Goal: Information Seeking & Learning: Find specific fact

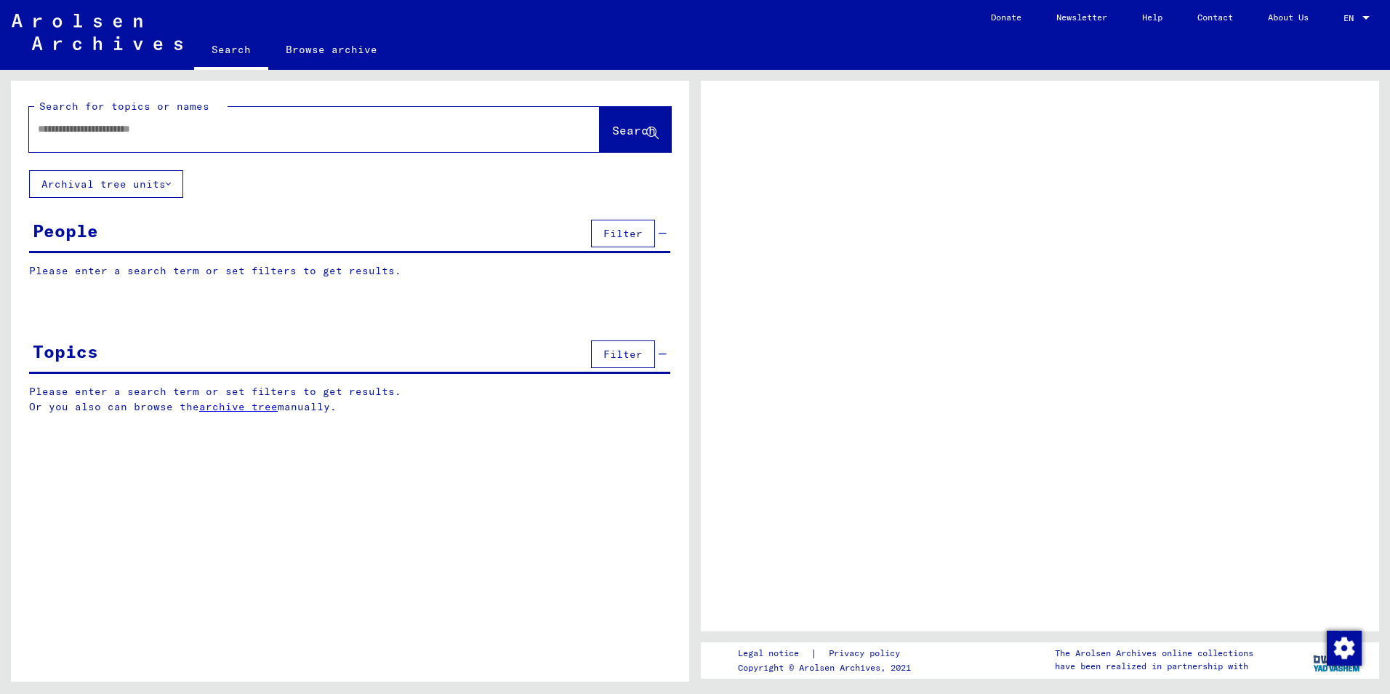
click at [62, 132] on input "text" at bounding box center [301, 128] width 527 height 15
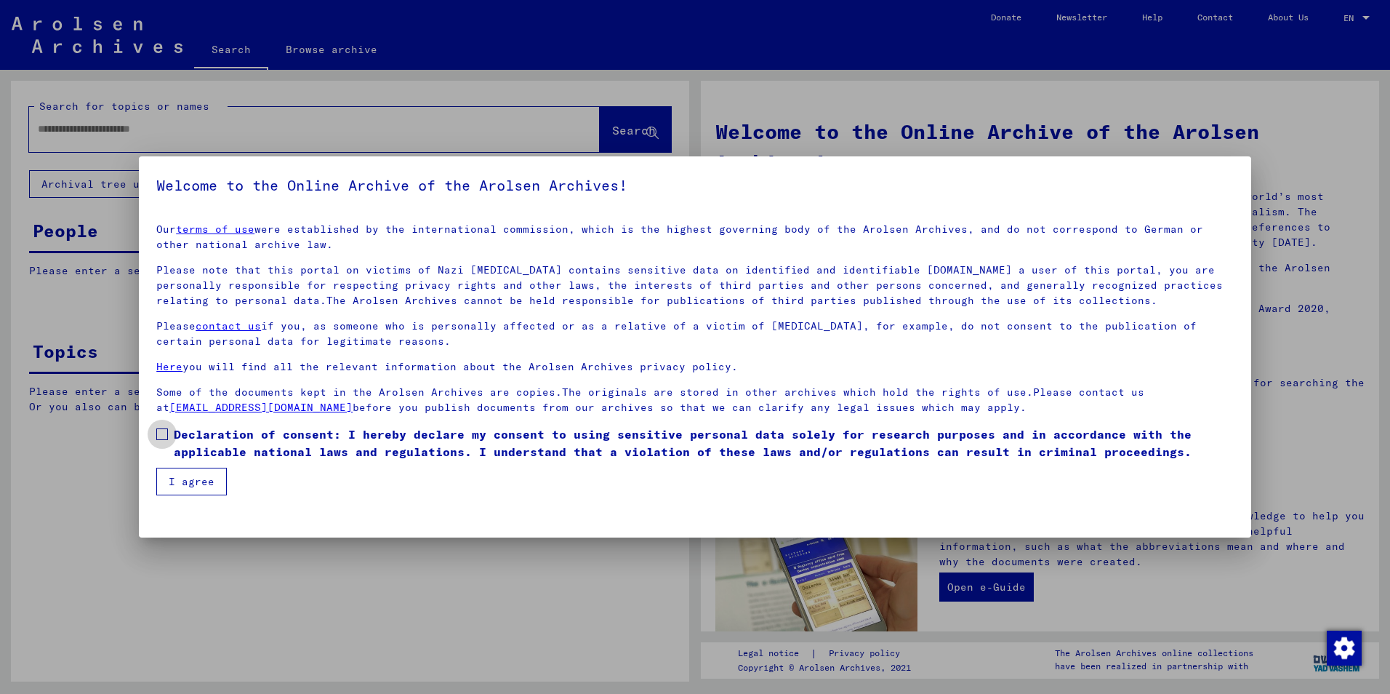
click at [159, 435] on span at bounding box center [162, 434] width 12 height 12
click at [181, 477] on button "I agree" at bounding box center [191, 482] width 71 height 28
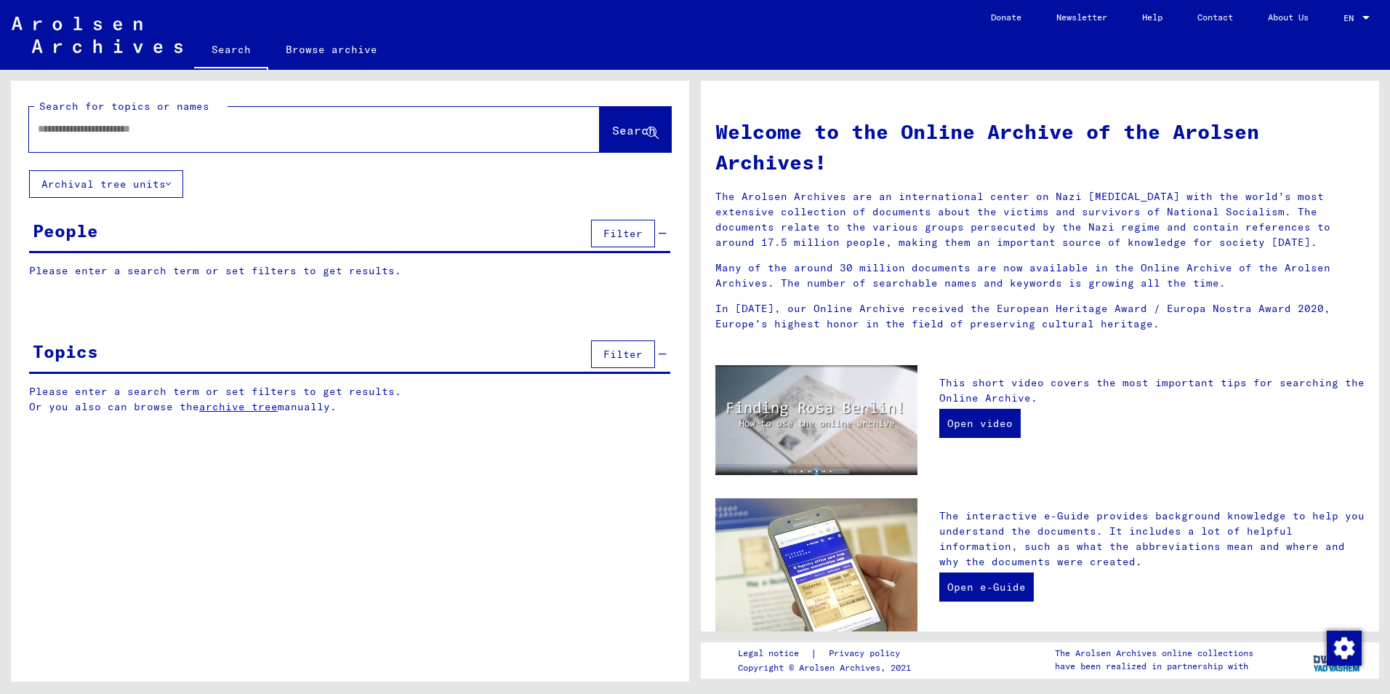
click at [43, 127] on input "text" at bounding box center [297, 128] width 518 height 15
click at [612, 124] on span "Search" at bounding box center [634, 130] width 44 height 15
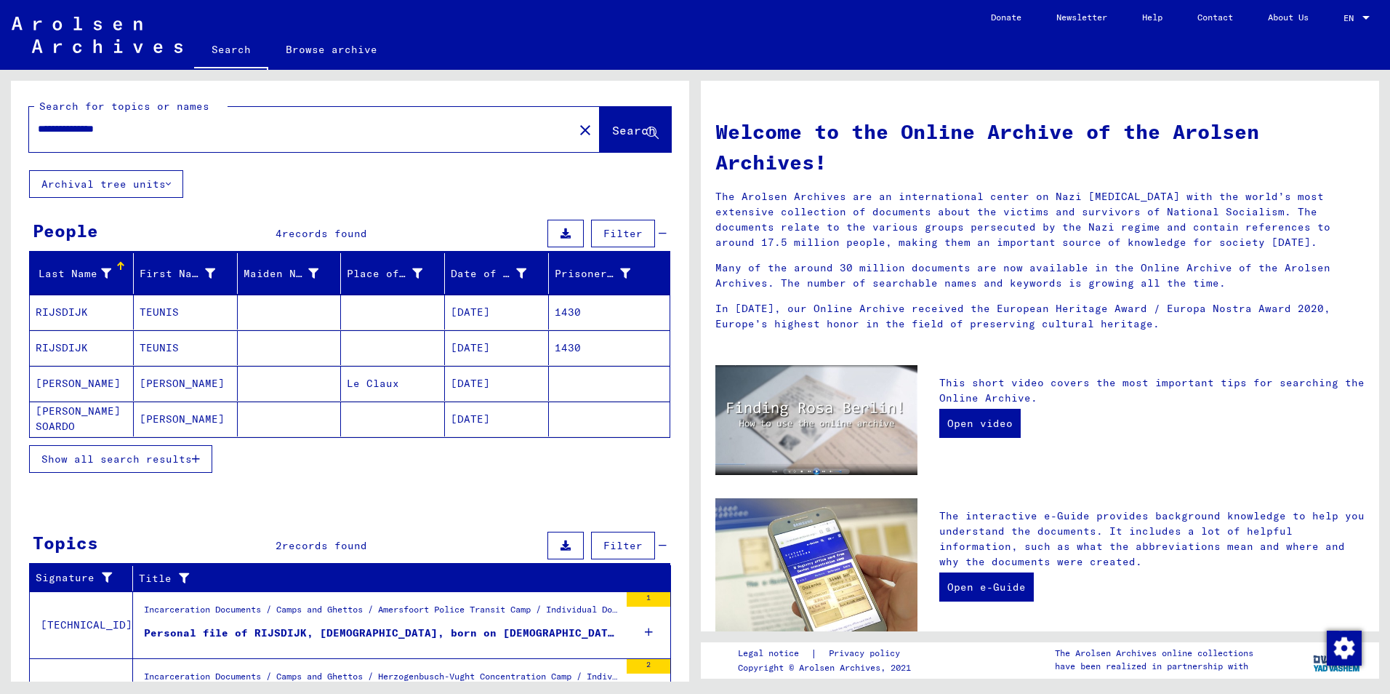
click at [459, 313] on mat-cell "[DATE]" at bounding box center [497, 311] width 104 height 35
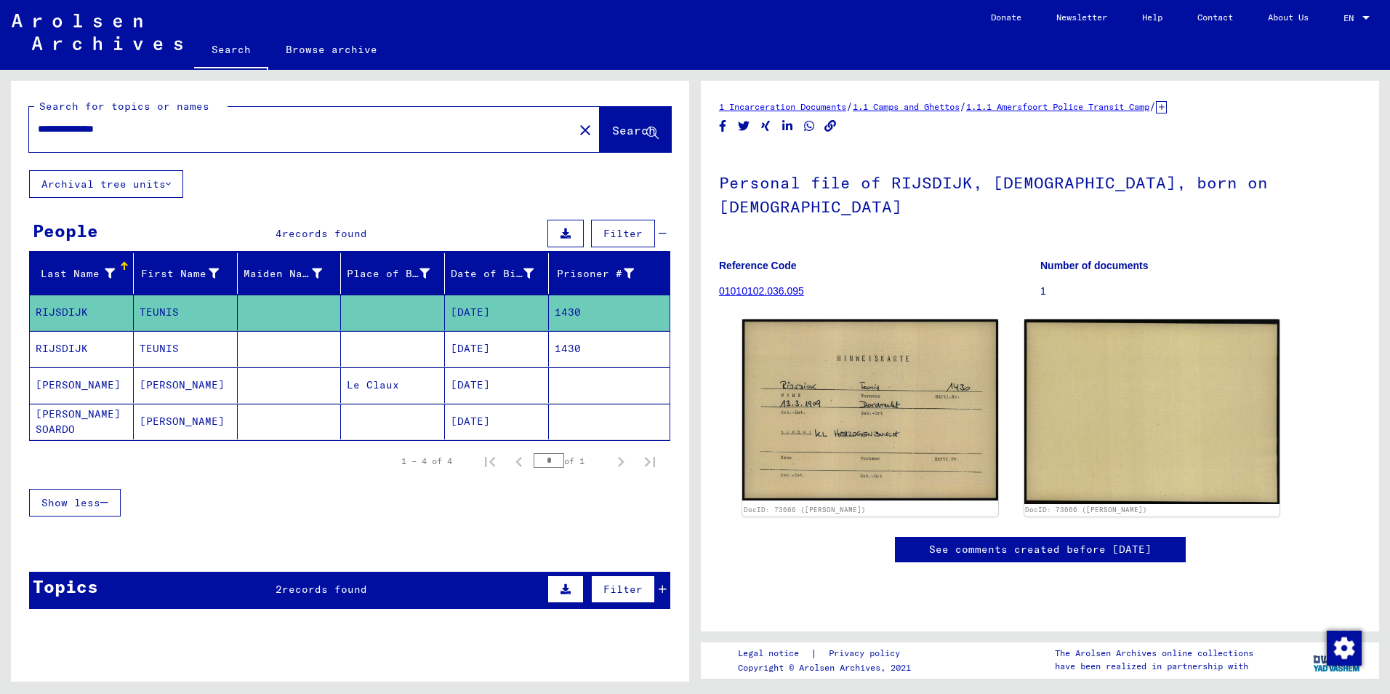
click at [473, 347] on mat-cell "[DATE]" at bounding box center [497, 349] width 104 height 36
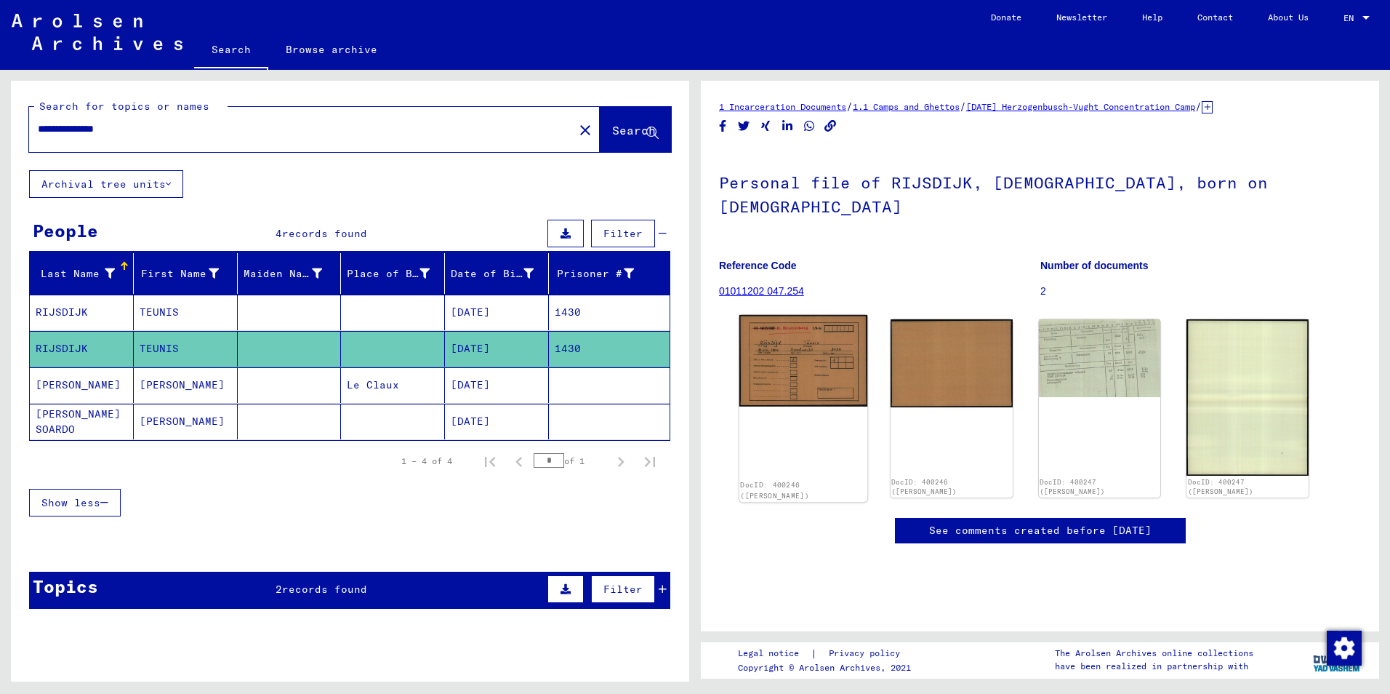
click at [833, 369] on img at bounding box center [804, 361] width 128 height 92
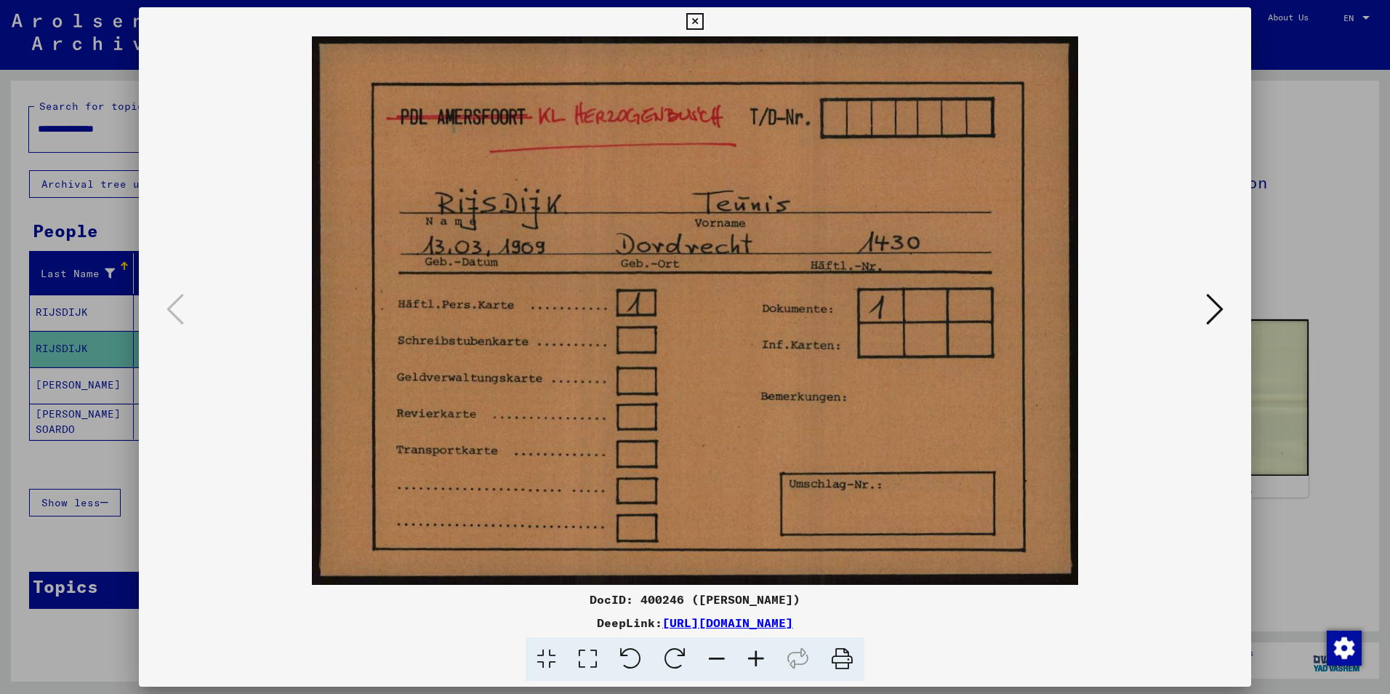
click at [1217, 313] on icon at bounding box center [1214, 309] width 17 height 35
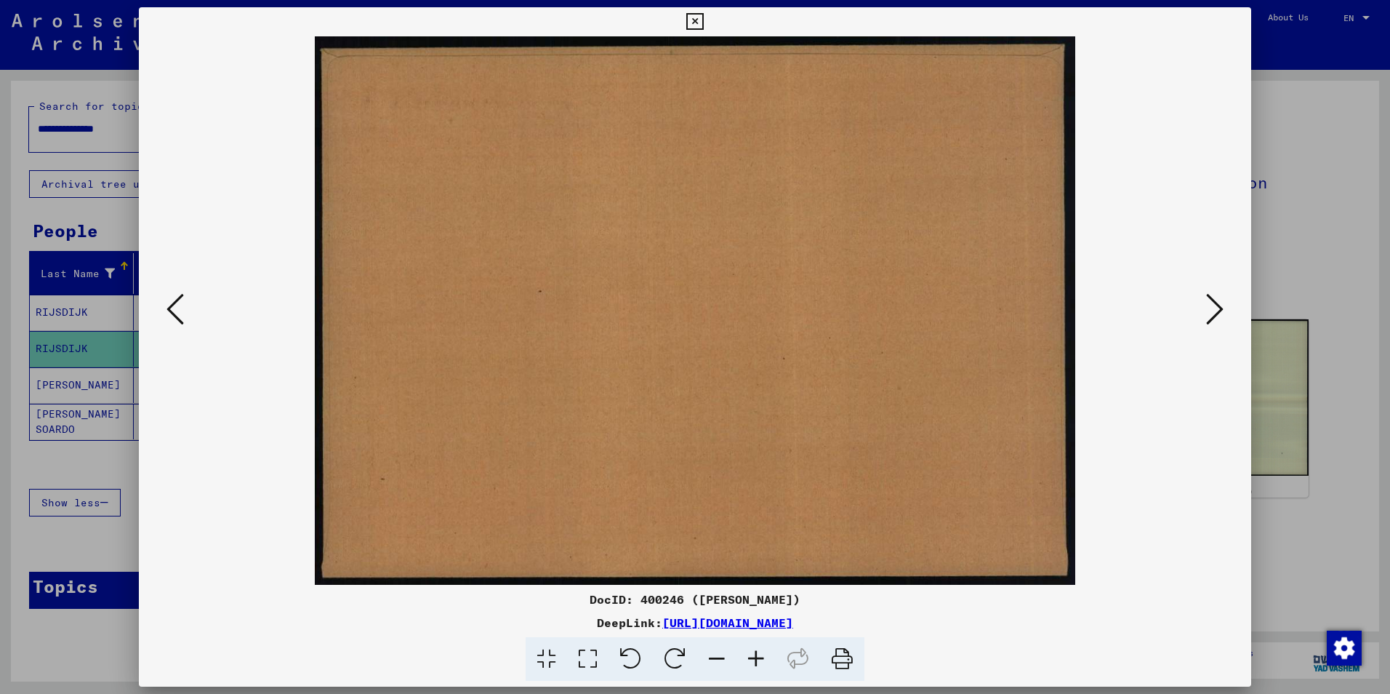
click at [1217, 313] on icon at bounding box center [1214, 309] width 17 height 35
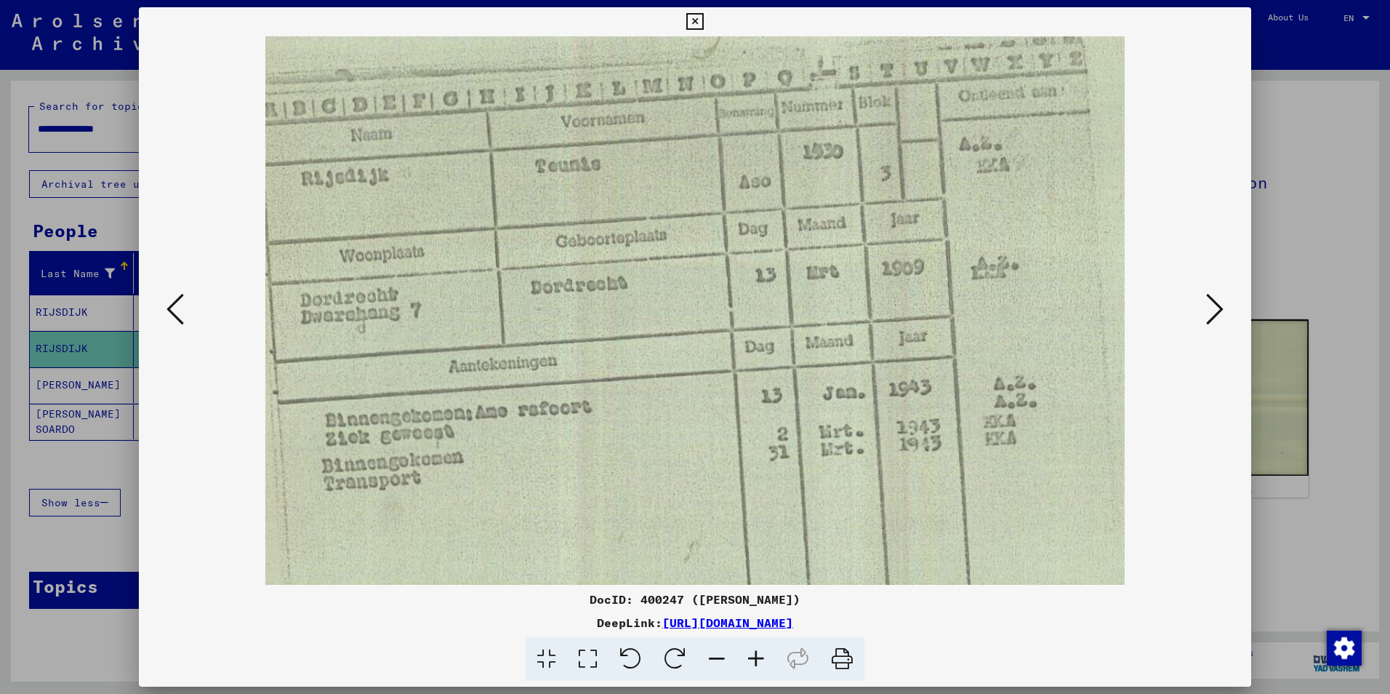
click at [700, 17] on icon at bounding box center [694, 21] width 17 height 17
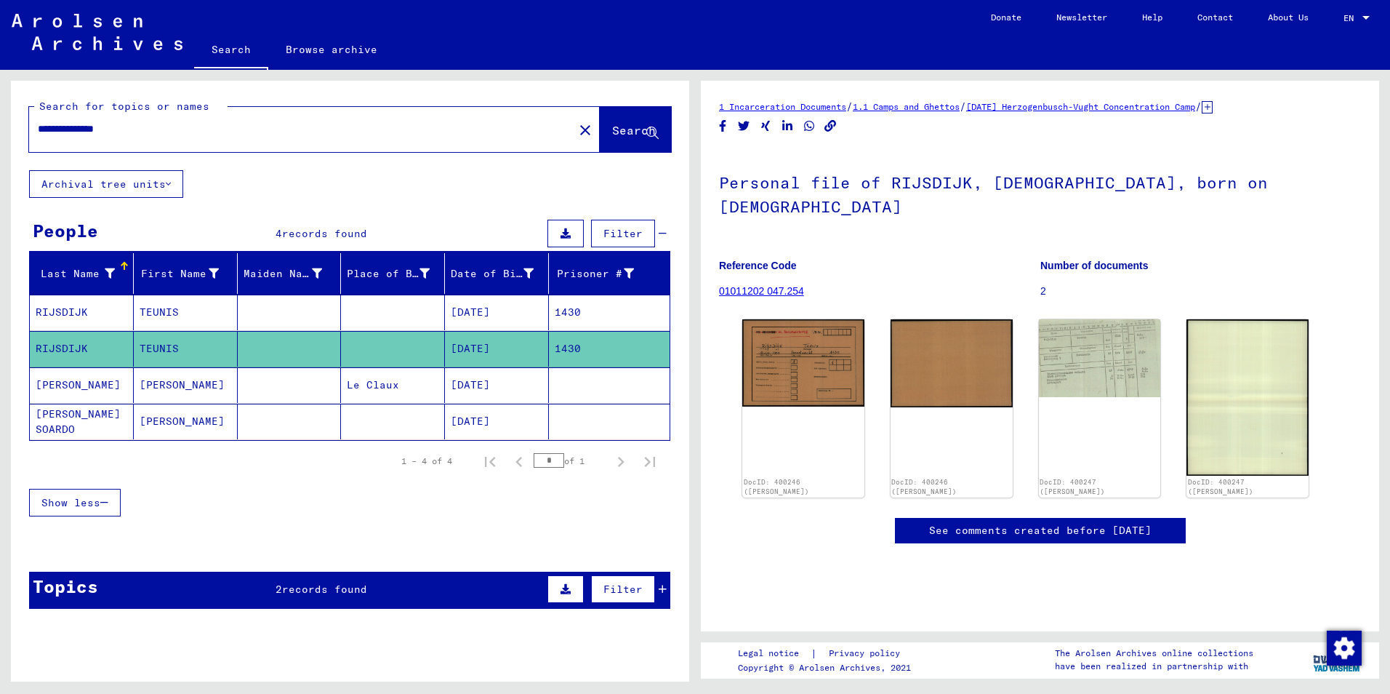
click at [610, 382] on mat-cell at bounding box center [609, 385] width 121 height 36
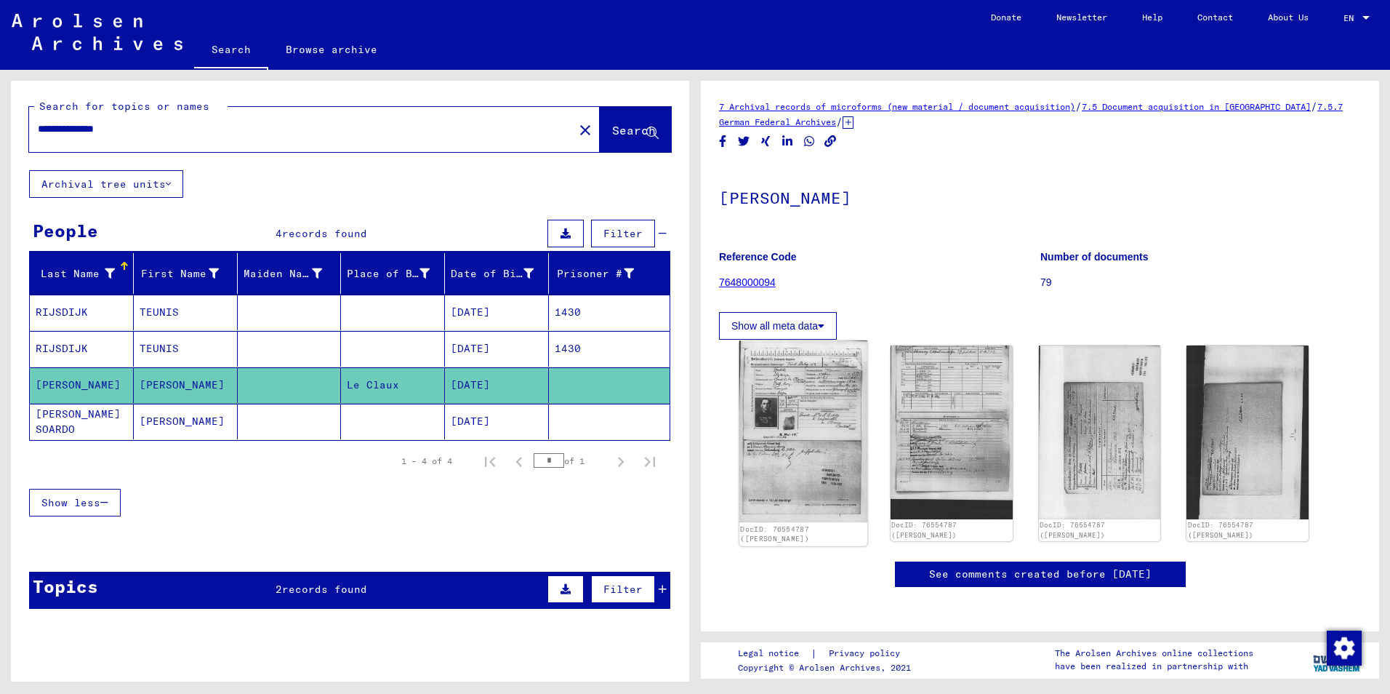
click at [783, 399] on img at bounding box center [804, 432] width 128 height 182
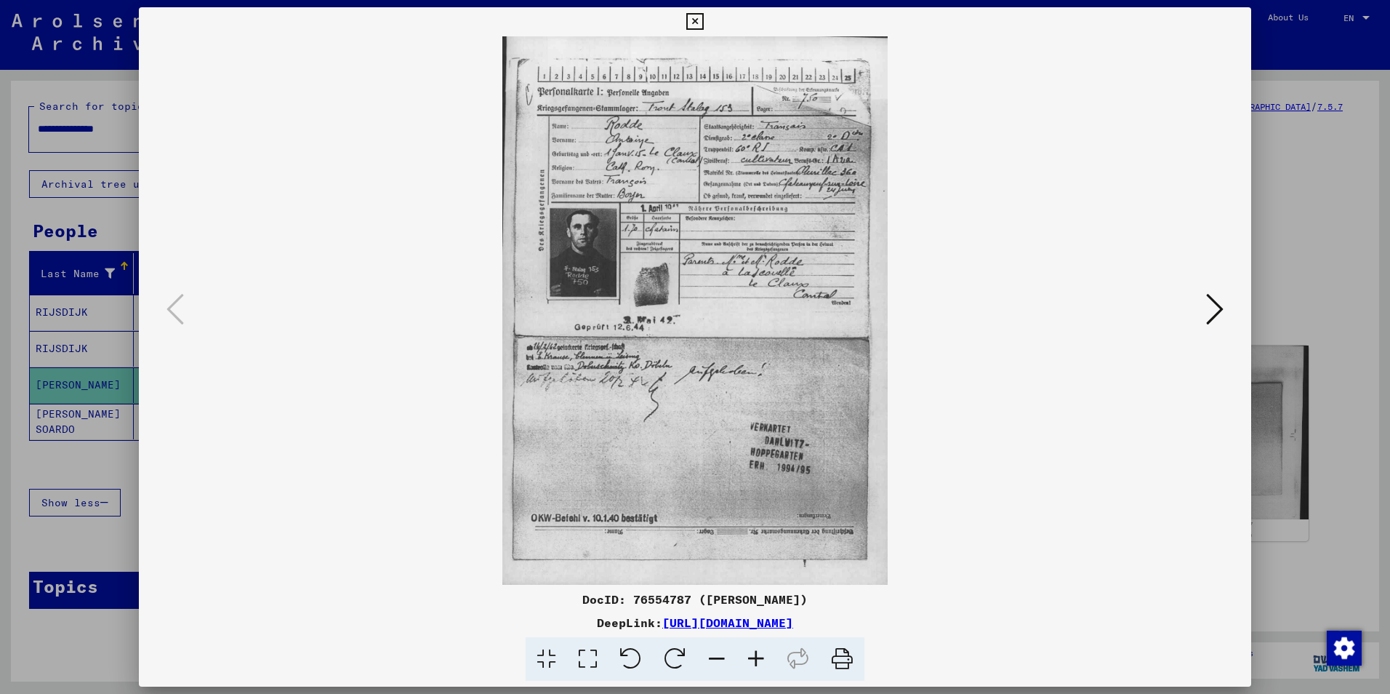
click at [693, 21] on icon at bounding box center [694, 21] width 17 height 17
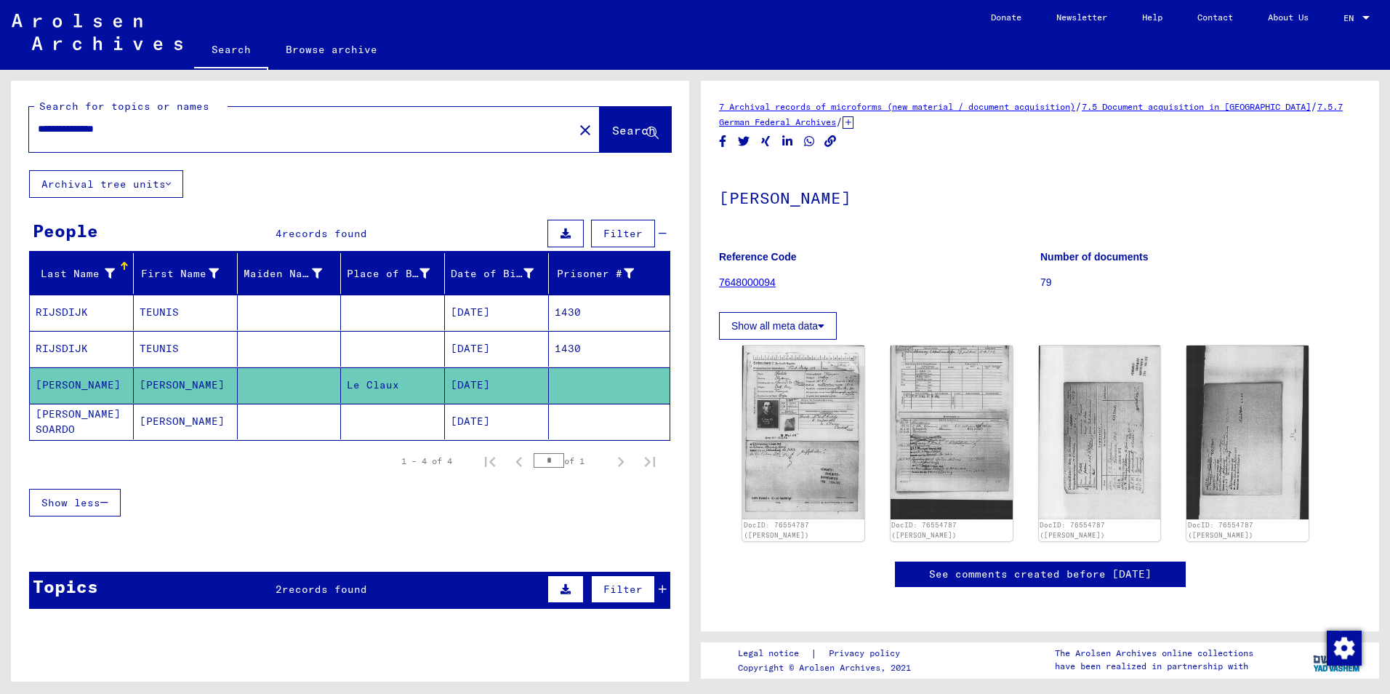
click at [485, 420] on mat-cell "[DATE]" at bounding box center [497, 422] width 104 height 36
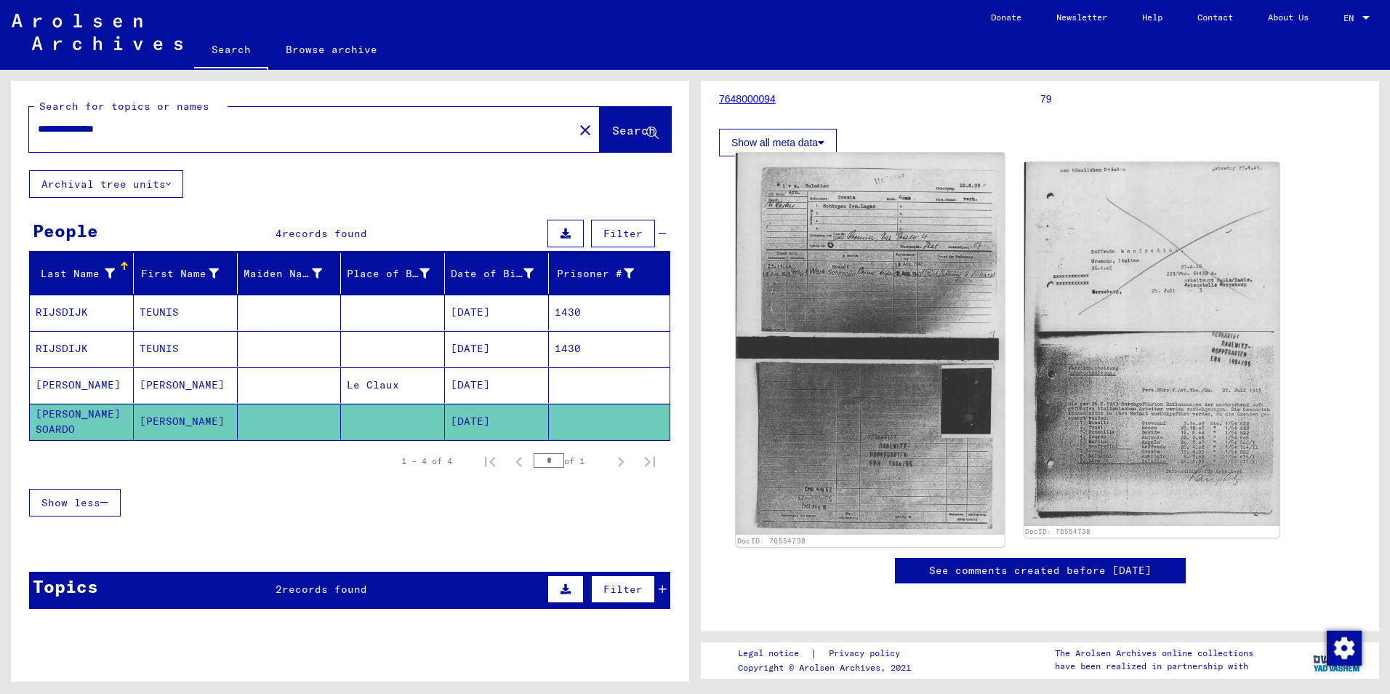
scroll to position [291, 0]
click at [980, 329] on img at bounding box center [870, 343] width 268 height 381
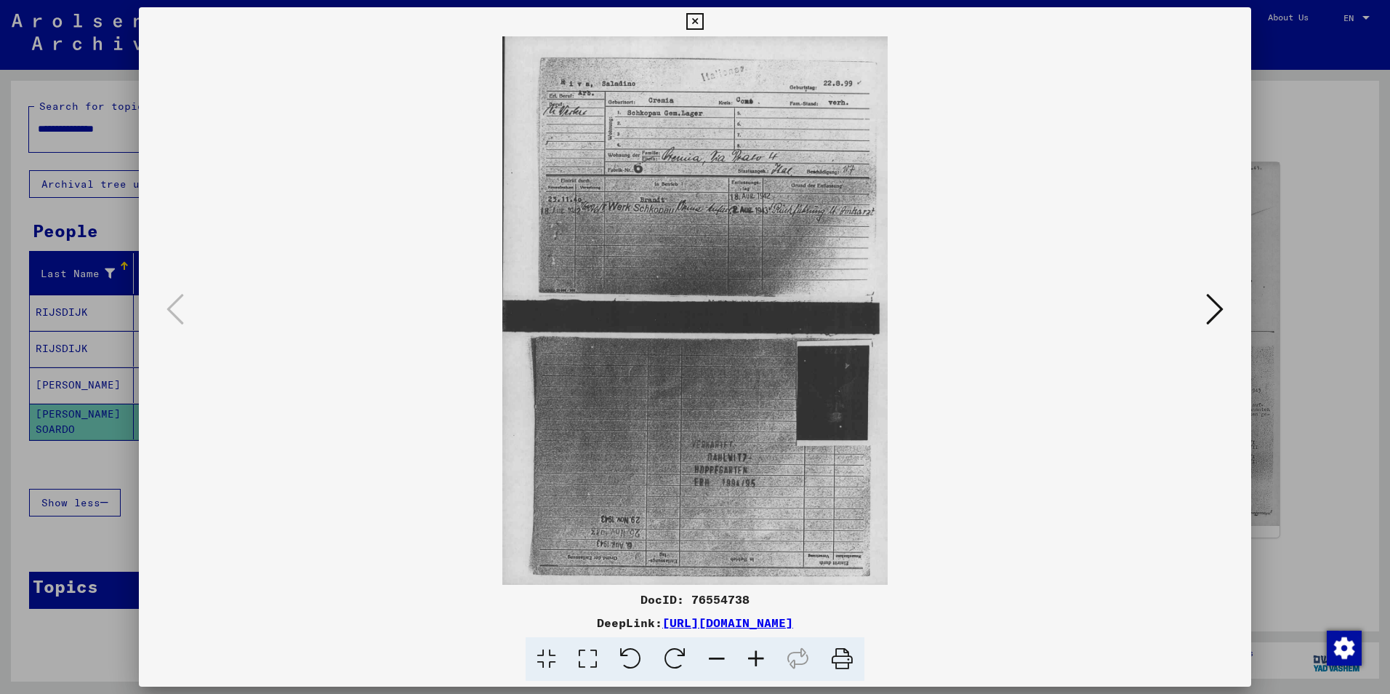
click at [1221, 292] on icon at bounding box center [1214, 309] width 17 height 35
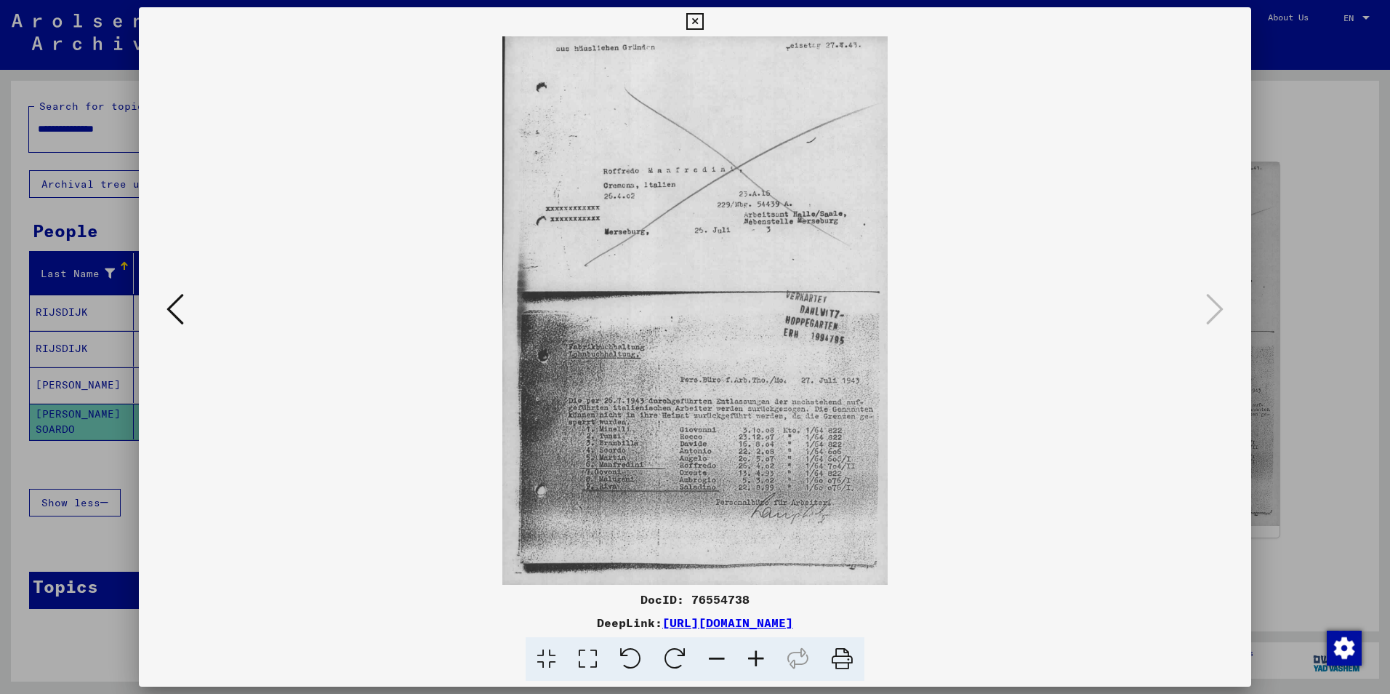
click at [700, 23] on icon at bounding box center [694, 21] width 17 height 17
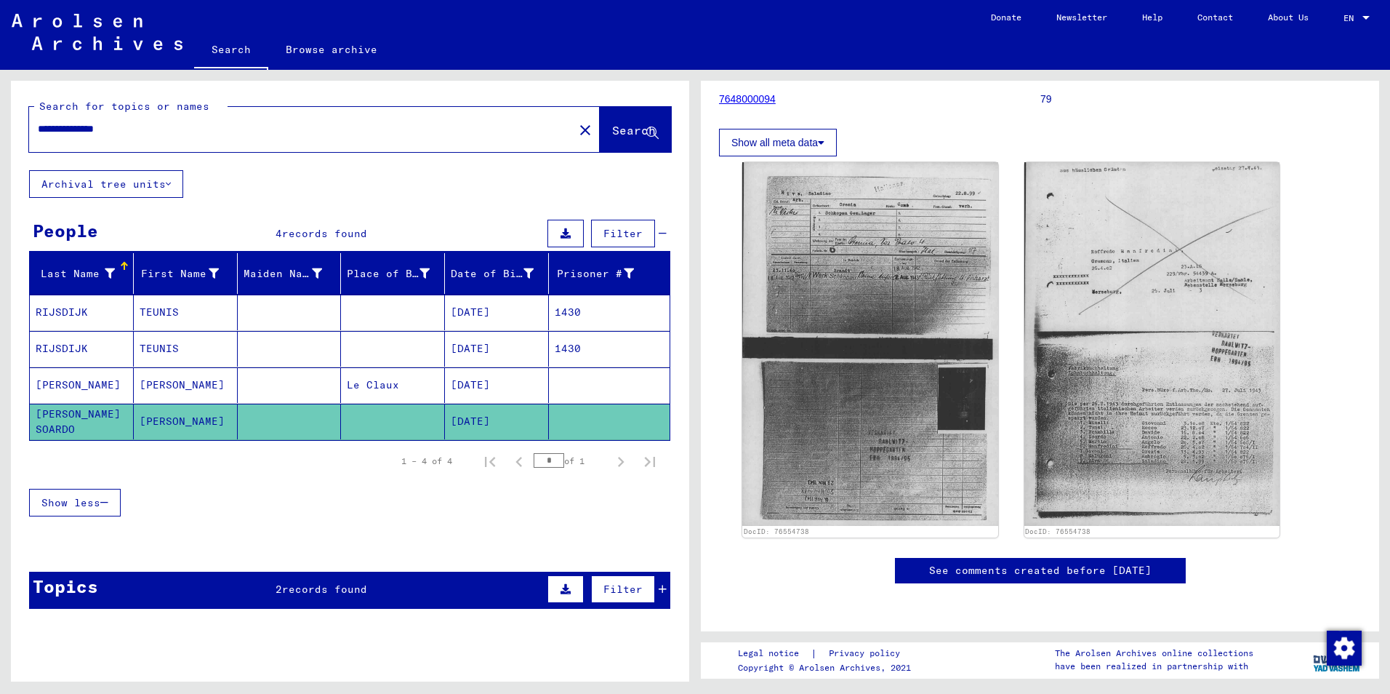
click at [148, 127] on input "**********" at bounding box center [301, 128] width 527 height 15
type input "*"
click at [44, 136] on input "text" at bounding box center [301, 128] width 527 height 15
click at [56, 116] on div at bounding box center [297, 129] width 536 height 33
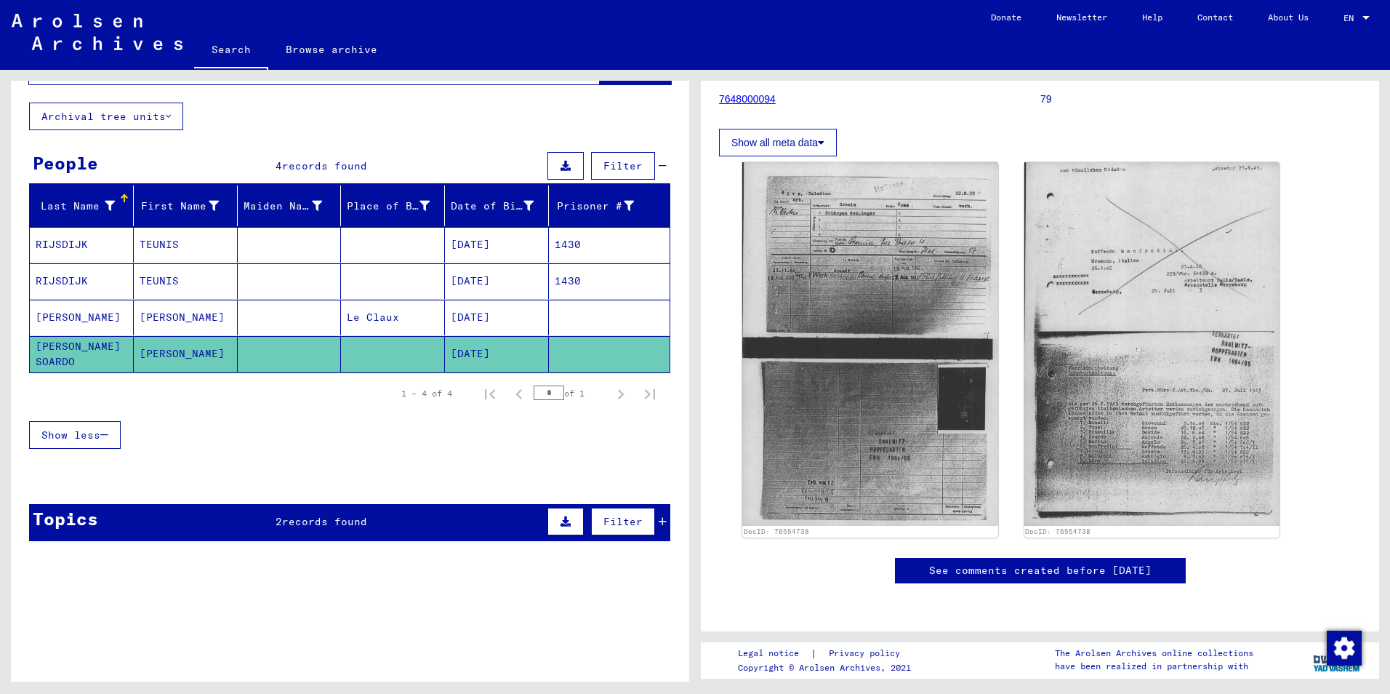
scroll to position [0, 0]
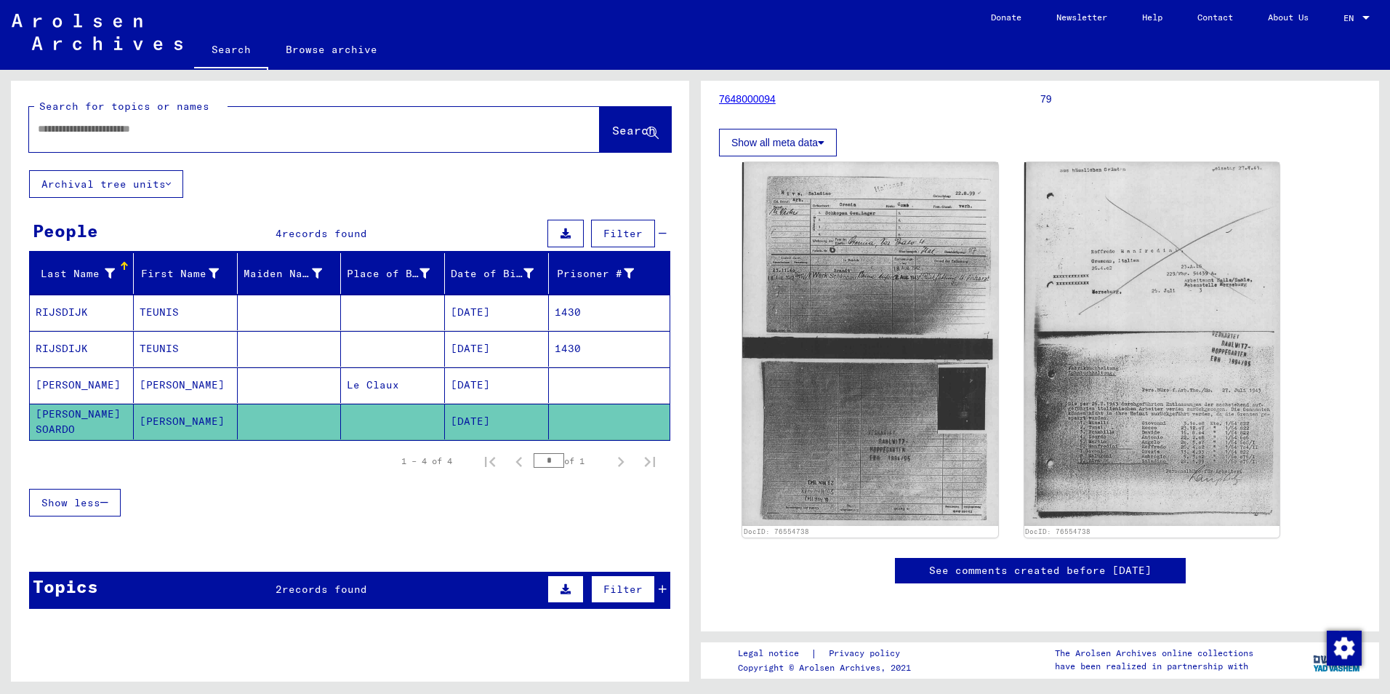
click at [57, 129] on input "text" at bounding box center [301, 128] width 527 height 15
click at [120, 131] on input "**********" at bounding box center [301, 128] width 527 height 15
click at [171, 129] on input "**********" at bounding box center [301, 128] width 527 height 15
type input "**********"
click at [614, 133] on span "Search" at bounding box center [634, 130] width 44 height 15
